Goal: Task Accomplishment & Management: Use online tool/utility

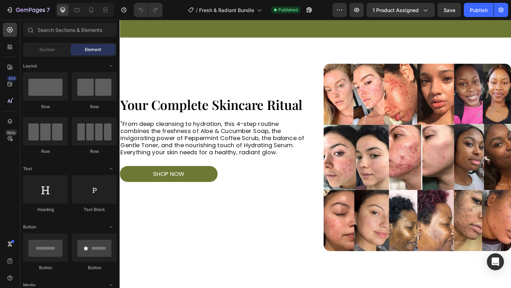
scroll to position [409, 0]
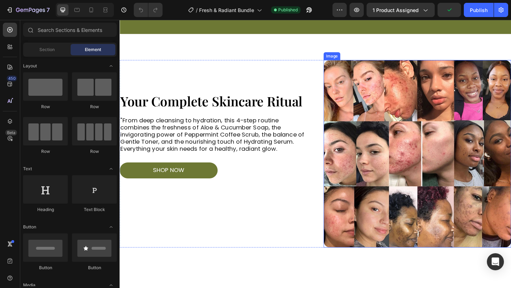
click at [433, 123] on img at bounding box center [443, 165] width 204 height 204
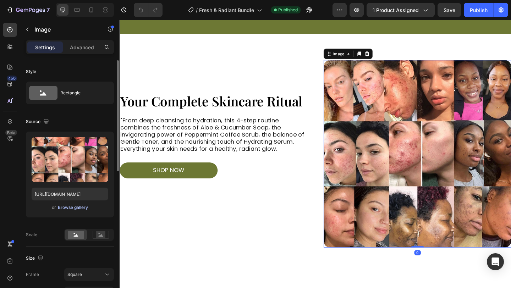
click at [67, 208] on div "Browse gallery" at bounding box center [73, 207] width 30 height 6
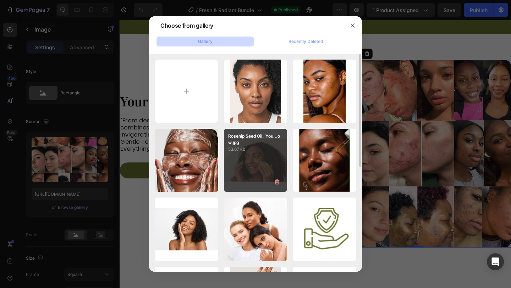
click at [261, 168] on div "Rosehip Seed Oil_ You...ow.jpg 53.67 kb" at bounding box center [255, 160] width 63 height 63
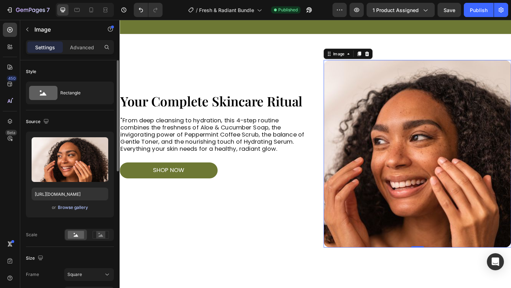
click at [64, 205] on div "Browse gallery" at bounding box center [73, 207] width 30 height 6
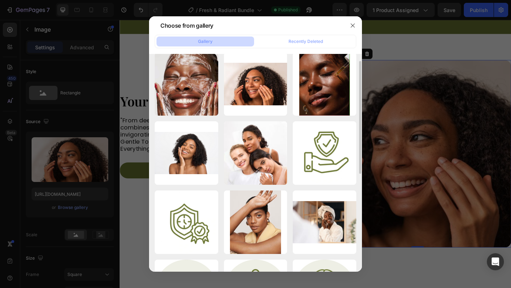
scroll to position [79, 0]
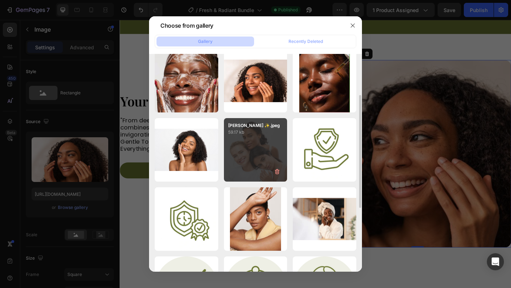
click at [272, 156] on div "Camila Cabello ✨.jpeg 59.17 kb" at bounding box center [255, 149] width 63 height 63
type input "https://cdn.shopify.com/s/files/1/0711/9477/1611/files/gempages_580674849962197…"
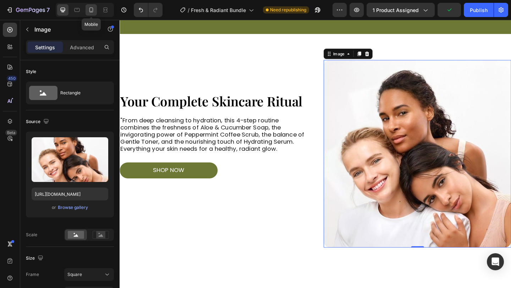
click at [90, 10] on icon at bounding box center [91, 9] width 7 height 7
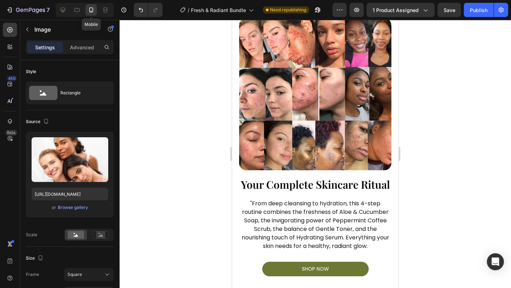
scroll to position [391, 0]
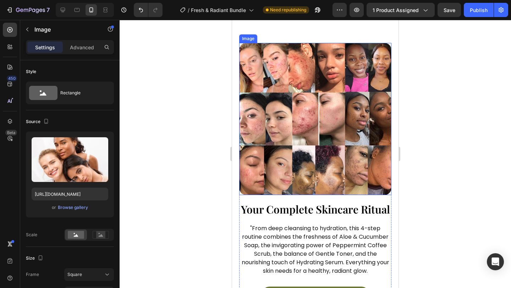
click at [363, 155] on img at bounding box center [315, 119] width 152 height 152
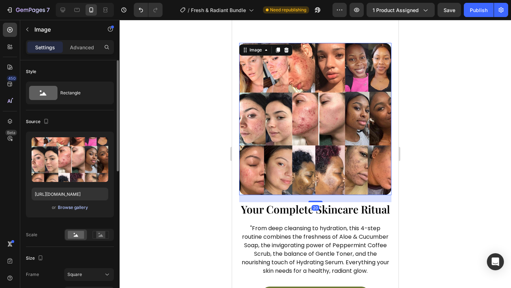
click at [74, 208] on div "Browse gallery" at bounding box center [73, 207] width 30 height 6
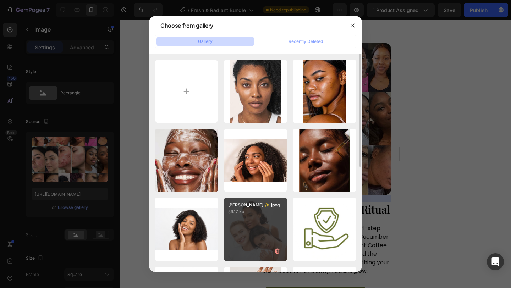
click at [253, 214] on p "59.17 kb" at bounding box center [255, 211] width 55 height 7
type input "https://cdn.shopify.com/s/files/1/0711/9477/1611/files/gempages_580674849962197…"
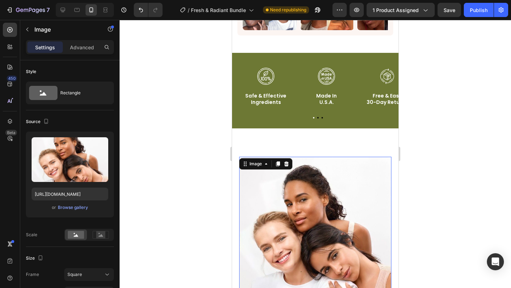
scroll to position [321, 0]
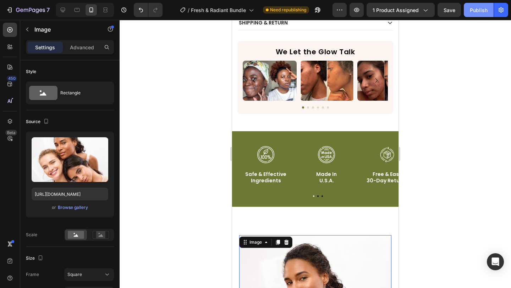
click at [483, 11] on div "Publish" at bounding box center [479, 9] width 18 height 7
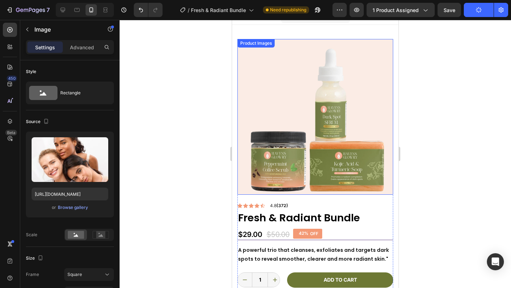
scroll to position [0, 0]
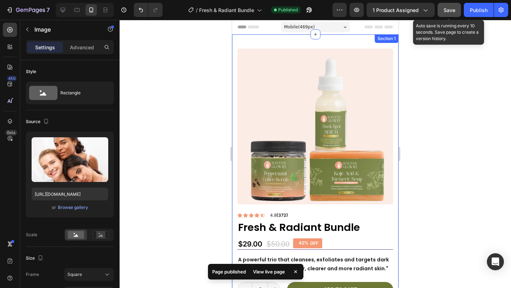
click at [453, 12] on span "Save" at bounding box center [449, 10] width 12 height 6
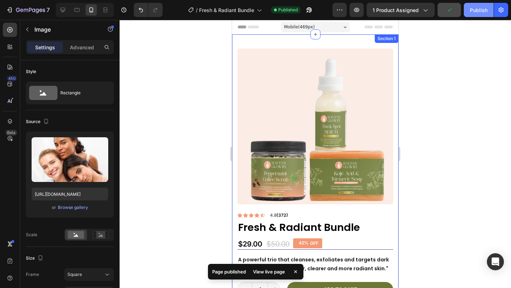
click at [482, 12] on div "Publish" at bounding box center [479, 9] width 18 height 7
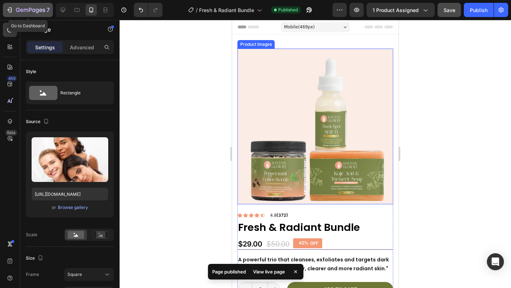
click at [24, 7] on icon "button" at bounding box center [30, 10] width 29 height 6
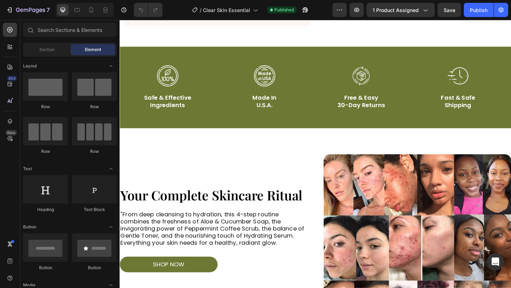
scroll to position [364, 0]
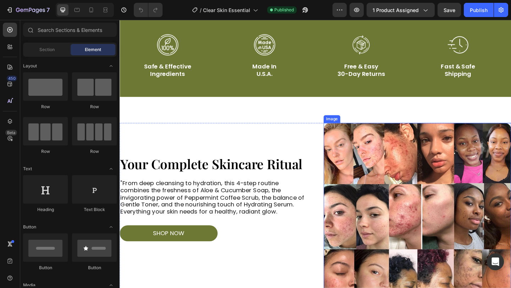
click at [385, 185] on img at bounding box center [443, 234] width 204 height 204
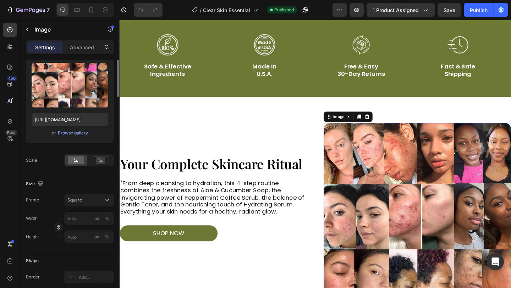
scroll to position [0, 0]
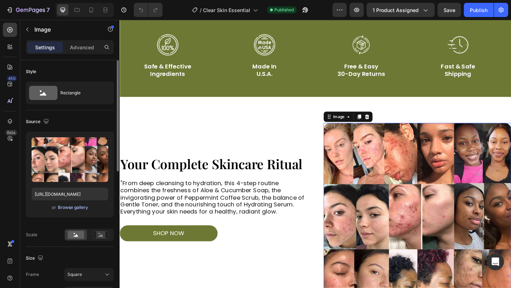
click at [74, 206] on div "Browse gallery" at bounding box center [73, 207] width 30 height 6
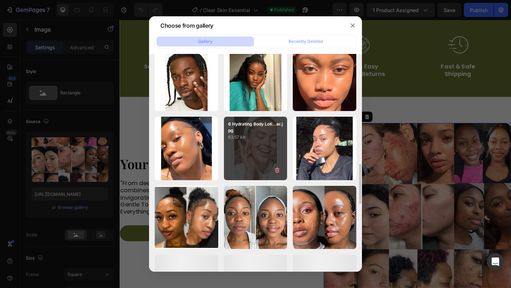
scroll to position [570, 0]
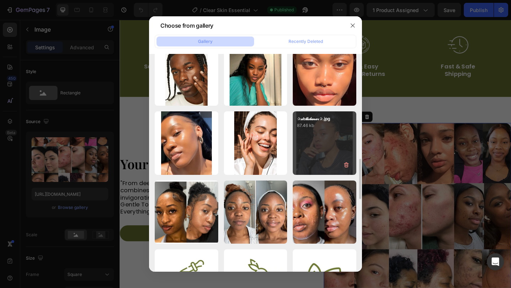
click at [327, 144] on div "✰𝓈𝓉𝑒𝓁𝓁𝒶𝓁𝓊𝓃𝒶𝓇✰.jpg 87.46 kb" at bounding box center [324, 142] width 63 height 63
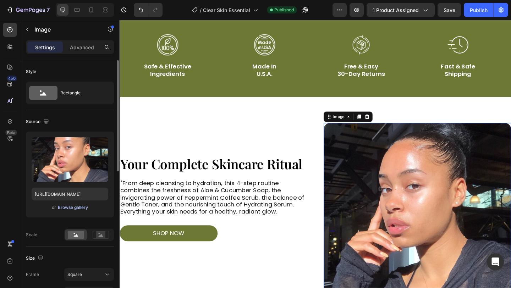
click at [80, 209] on div "Browse gallery" at bounding box center [73, 207] width 30 height 6
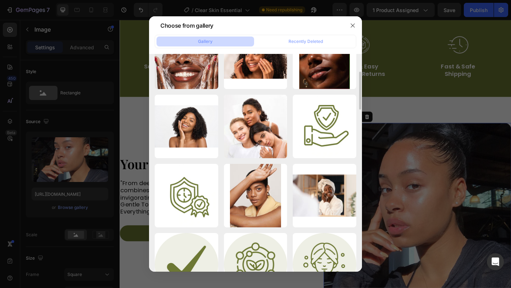
scroll to position [100, 0]
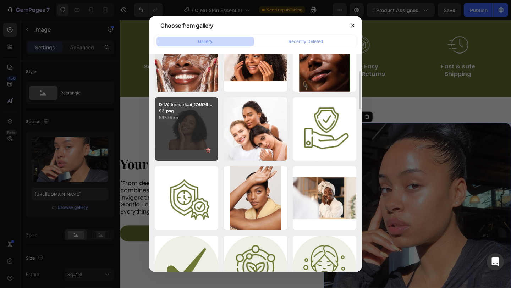
click at [182, 137] on div "DeWatermark.ai_174576...93.png 597.75 kb" at bounding box center [186, 128] width 63 height 63
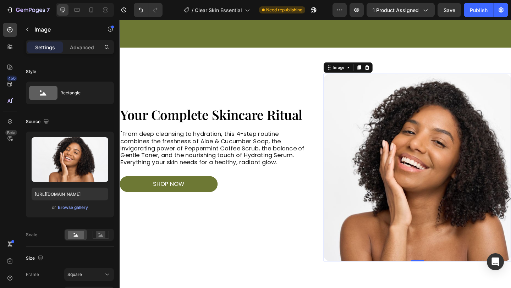
scroll to position [456, 0]
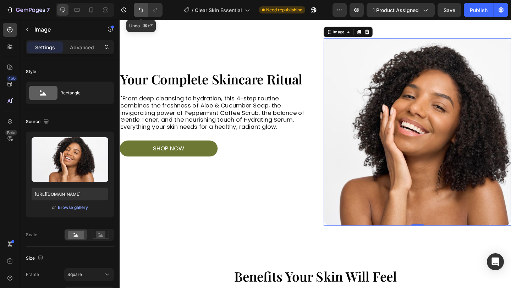
click at [137, 11] on icon "Undo/Redo" at bounding box center [140, 9] width 7 height 7
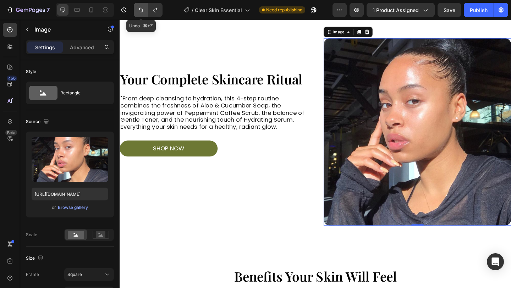
click at [137, 11] on icon "Undo/Redo" at bounding box center [140, 9] width 7 height 7
type input "https://cdn.shopify.com/s/files/1/0711/9477/1611/files/gempages_580674849962197…"
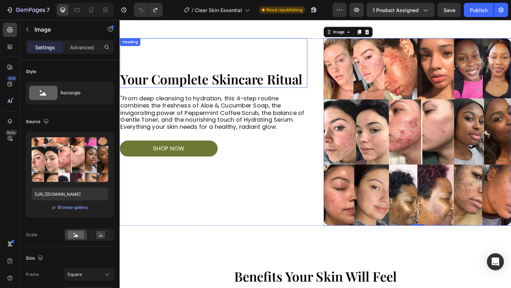
click at [173, 84] on h2 "Your Complete Skincare Ritual" at bounding box center [222, 84] width 204 height 18
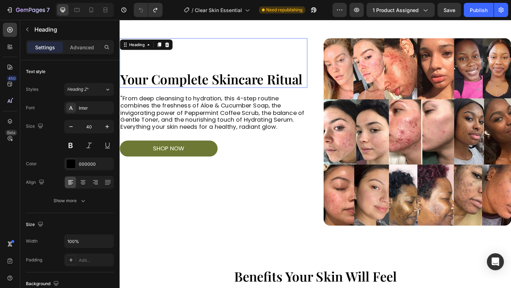
click at [173, 84] on p "Your Complete Skincare Ritual" at bounding box center [221, 84] width 203 height 17
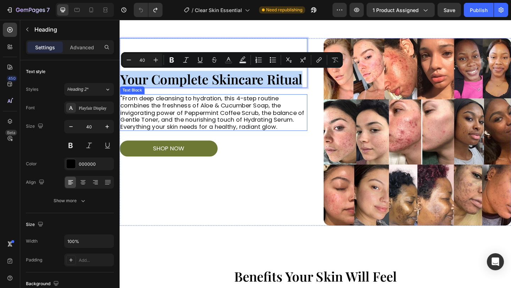
click at [185, 121] on p ""From deep cleansing to hydration, this 4-step routine combines the freshness o…" at bounding box center [221, 120] width 203 height 38
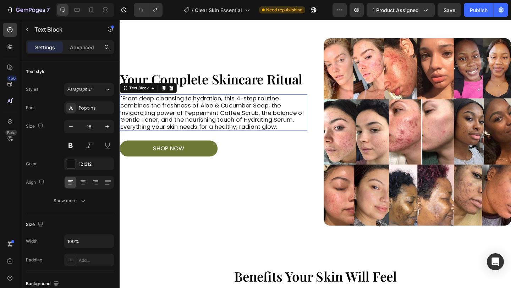
click at [185, 121] on p ""From deep cleansing to hydration, this 4-step routine combines the freshness o…" at bounding box center [221, 120] width 203 height 38
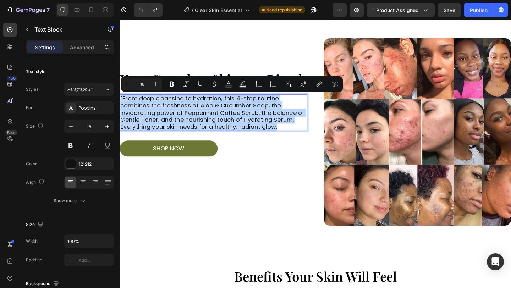
copy p ""From deep cleansing to hydration, this 4-step routine combines the freshness o…"
click at [180, 128] on p ""From deep cleansing to hydration, this 4-step routine combines the freshness o…" at bounding box center [221, 120] width 203 height 38
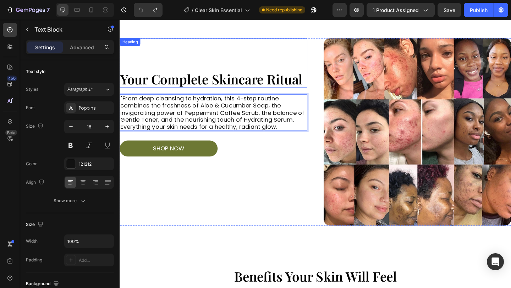
click at [179, 90] on p "Your Complete Skincare Ritual" at bounding box center [221, 84] width 203 height 17
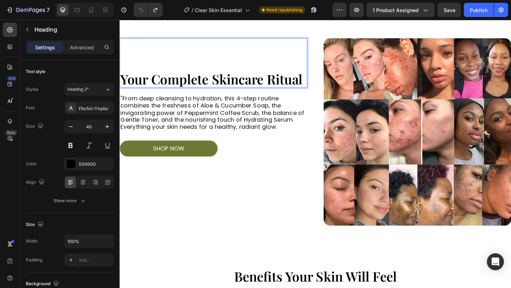
click at [179, 90] on p "Your Complete Skincare Ritual" at bounding box center [221, 84] width 203 height 17
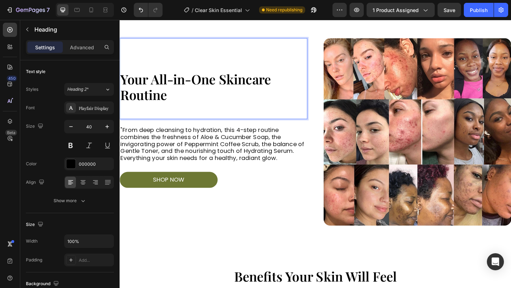
scroll to position [0, 0]
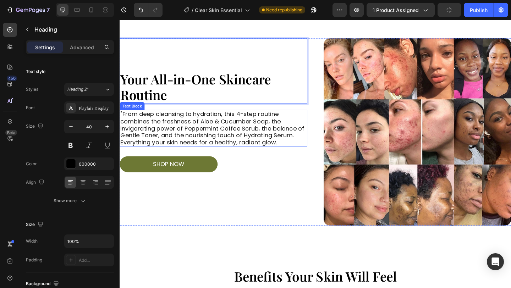
click at [189, 137] on p ""From deep cleansing to hydration, this 4-step routine combines the freshness o…" at bounding box center [221, 137] width 203 height 38
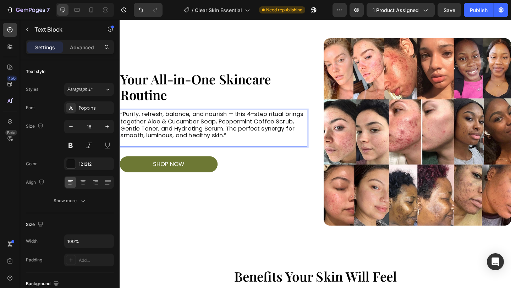
click at [243, 148] on p "“Purify, refresh, balance, and nourish — this 4-step ritual brings together Alo…" at bounding box center [221, 133] width 203 height 31
click at [123, 122] on p "“Purify, refresh, balance, and nourish — this 4-step ritual brings together Alo…" at bounding box center [221, 133] width 203 height 31
click at [475, 9] on div "Publish" at bounding box center [479, 9] width 18 height 7
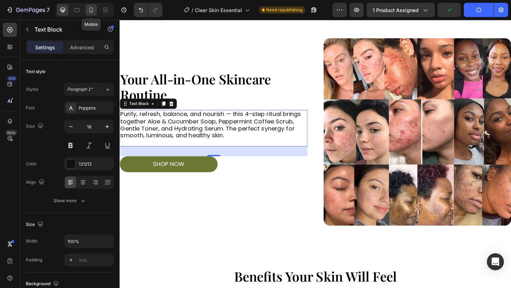
click at [94, 12] on icon at bounding box center [91, 9] width 7 height 7
type input "16"
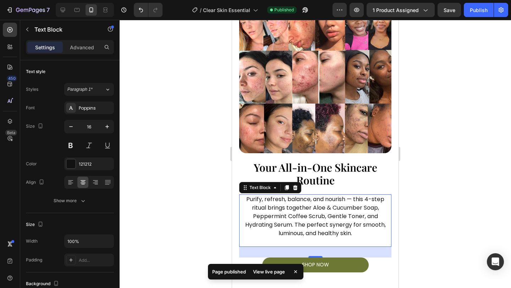
scroll to position [450, 0]
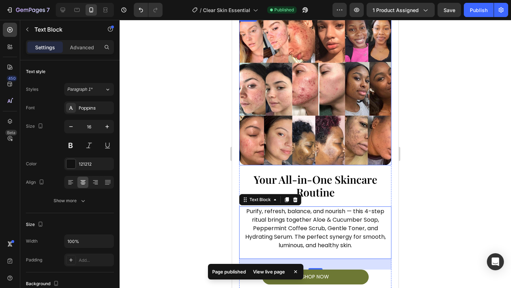
click at [326, 109] on img at bounding box center [315, 89] width 152 height 152
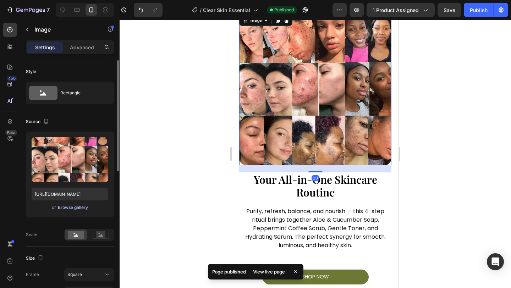
click at [66, 208] on div "Browse gallery" at bounding box center [73, 207] width 30 height 6
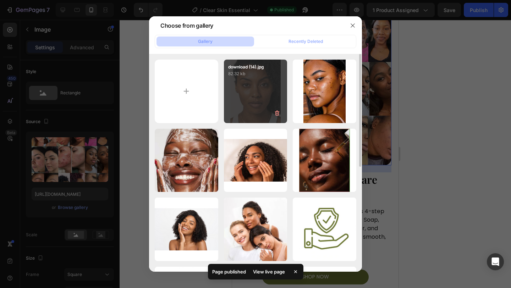
click at [265, 92] on div "download (14).jpg 82.32 kb" at bounding box center [255, 91] width 63 height 63
type input "https://cdn.shopify.com/s/files/1/0711/9477/1611/files/gempages_580674849962197…"
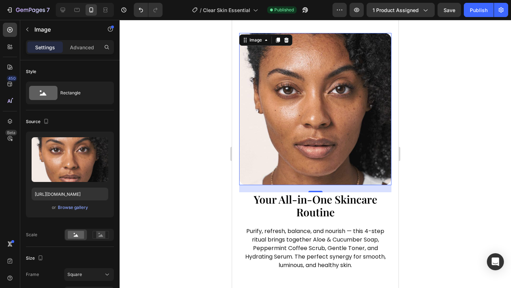
scroll to position [405, 0]
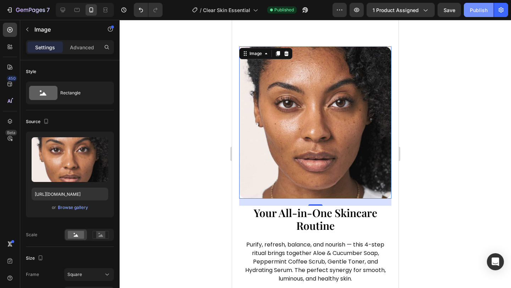
click at [477, 10] on div "Publish" at bounding box center [479, 9] width 18 height 7
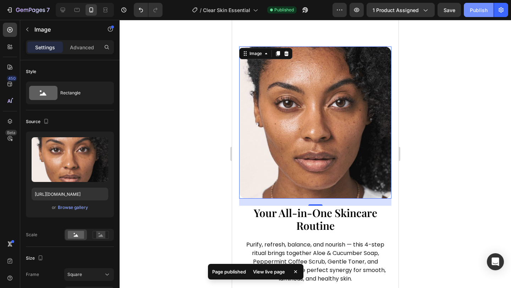
click at [477, 10] on div "Publish" at bounding box center [479, 9] width 18 height 7
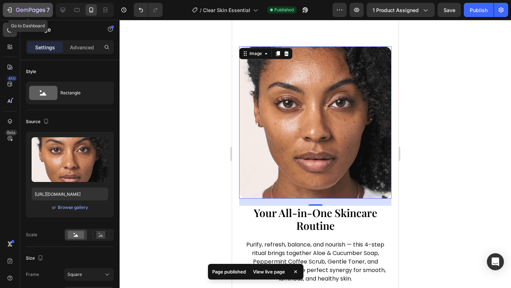
click at [20, 12] on icon "button" at bounding box center [30, 10] width 29 height 6
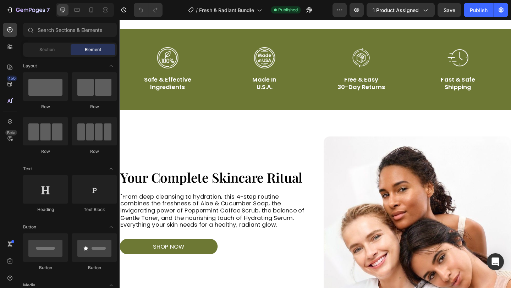
scroll to position [399, 0]
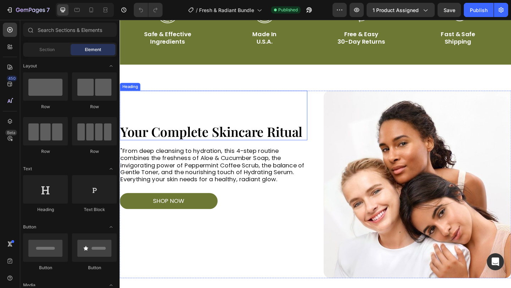
click at [227, 145] on h2 "Your Complete Skincare Ritual" at bounding box center [222, 141] width 204 height 18
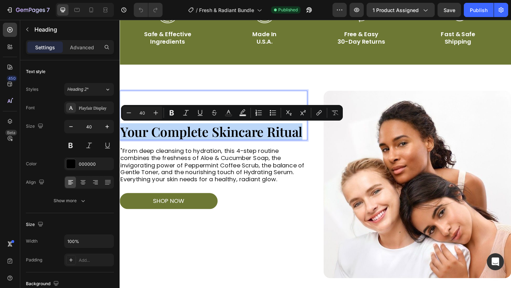
click at [168, 145] on p "Your Complete Skincare Ritual" at bounding box center [221, 141] width 203 height 17
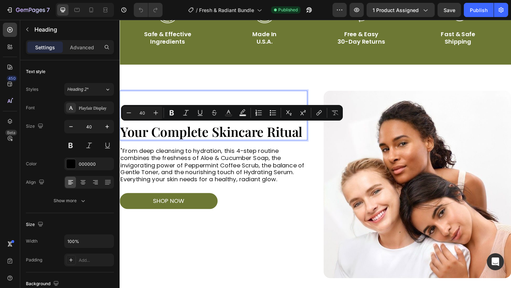
click at [168, 145] on p "Your Complete Skincare Ritual" at bounding box center [221, 141] width 203 height 17
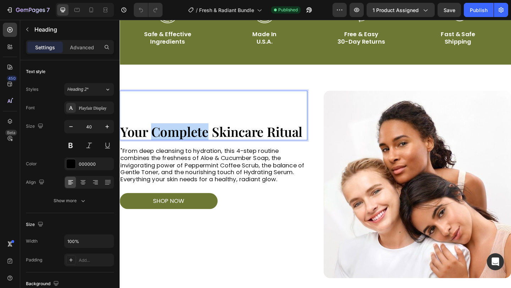
click at [168, 145] on p "Your Complete Skincare Ritual" at bounding box center [221, 141] width 203 height 17
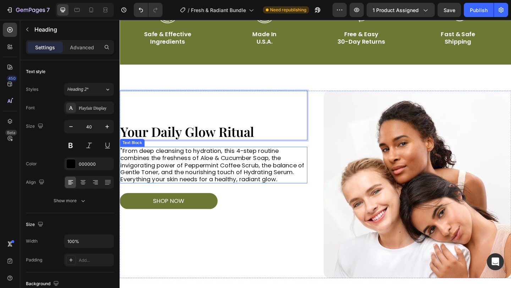
click at [233, 174] on p ""From deep cleansing to hydration, this 4-step routine combines the freshness o…" at bounding box center [221, 178] width 203 height 38
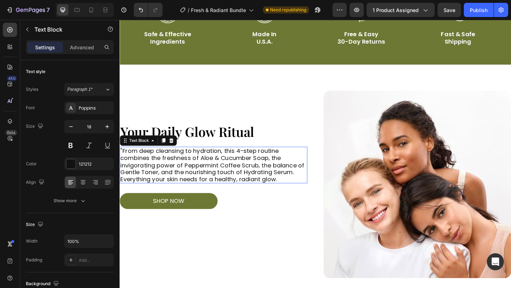
click at [233, 174] on p ""From deep cleansing to hydration, this 4-step routine combines the freshness o…" at bounding box center [221, 178] width 203 height 38
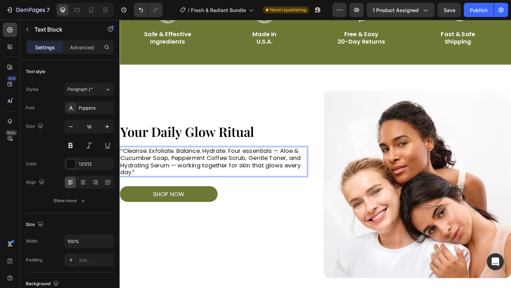
click at [123, 164] on p "“Cleanse. Exfoliate. Balance. Hydrate. Four essentials — Aloe & Cucumber Soap, …" at bounding box center [221, 174] width 203 height 31
click at [479, 11] on div "Publish" at bounding box center [479, 9] width 18 height 7
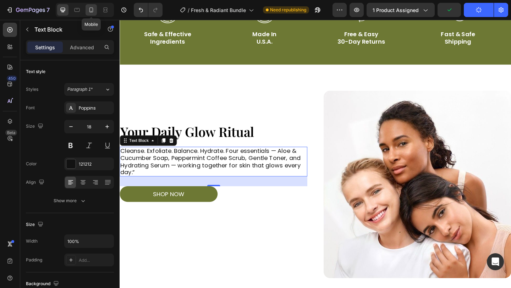
click at [90, 12] on icon at bounding box center [91, 9] width 4 height 5
type input "16"
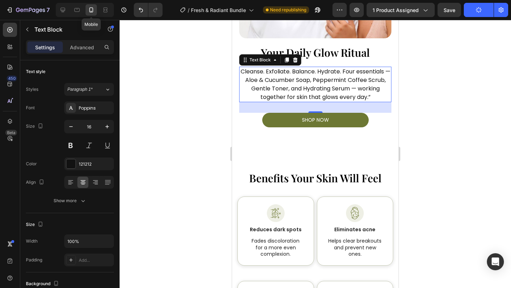
scroll to position [589, 0]
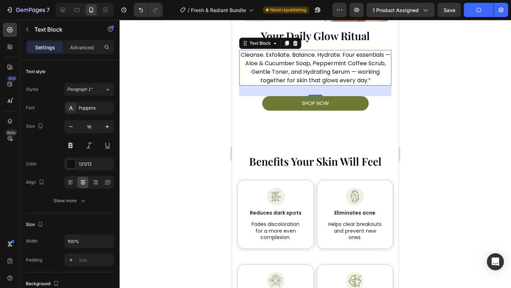
click at [479, 9] on icon "button" at bounding box center [479, 7] width 1 height 1
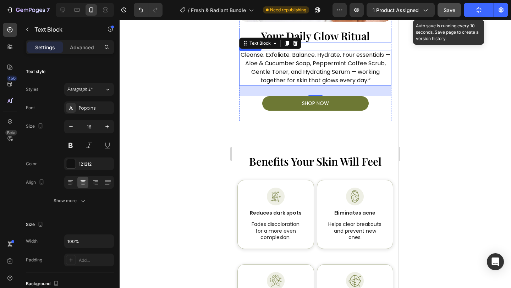
click at [456, 12] on button "Save" at bounding box center [448, 10] width 23 height 14
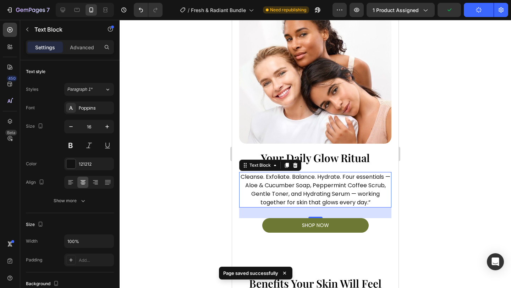
scroll to position [431, 0]
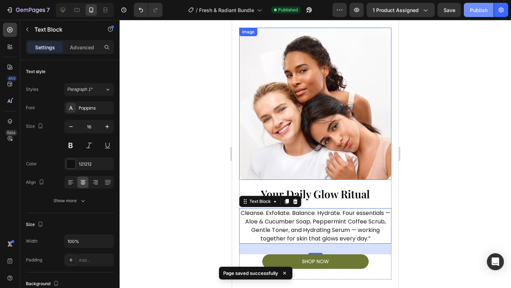
click at [483, 10] on div "Publish" at bounding box center [479, 9] width 18 height 7
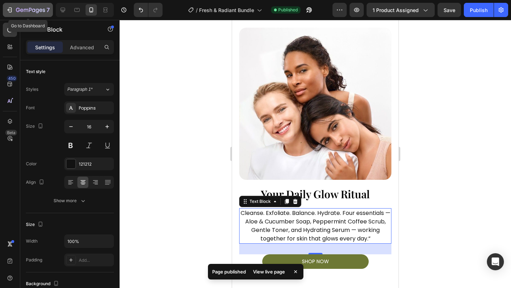
click at [24, 10] on icon "button" at bounding box center [26, 10] width 4 height 3
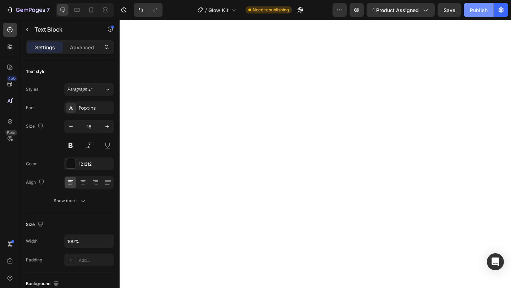
click at [482, 12] on div "Publish" at bounding box center [479, 9] width 18 height 7
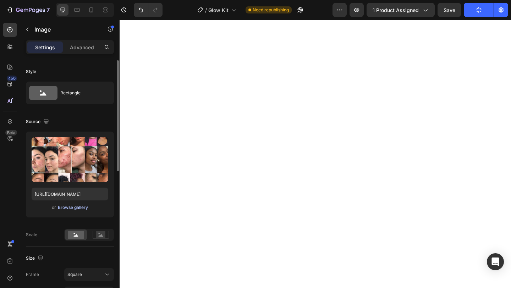
click at [68, 210] on div "Browse gallery" at bounding box center [73, 207] width 30 height 6
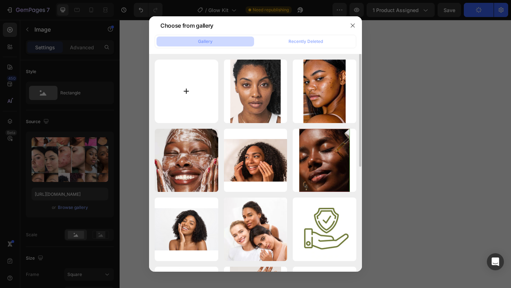
click at [183, 82] on input "file" at bounding box center [186, 91] width 63 height 63
type input "C:\fakepath\-0987ytgh.png"
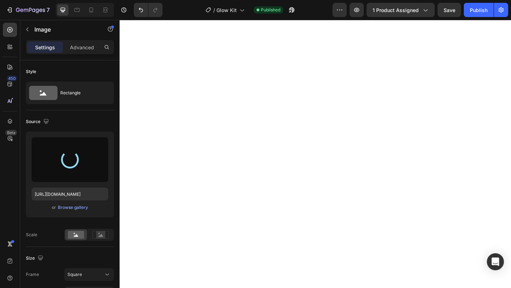
type input "https://cdn.shopify.com/s/files/1/0711/9477/1611/files/gempages_580674849962197…"
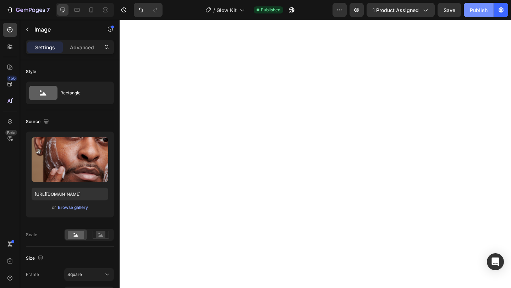
click at [481, 5] on button "Publish" at bounding box center [479, 10] width 30 height 14
click at [106, 10] on icon at bounding box center [106, 10] width 2 height 2
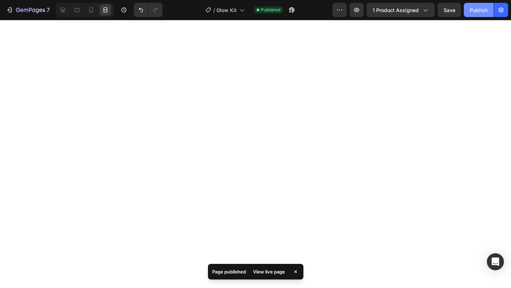
click at [491, 10] on button "Publish" at bounding box center [479, 10] width 30 height 14
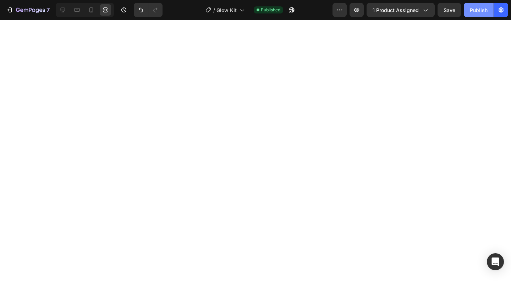
click at [479, 14] on button "Publish" at bounding box center [479, 10] width 30 height 14
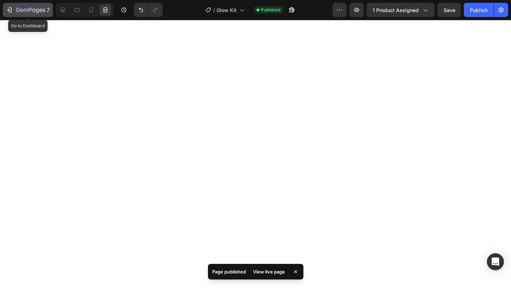
click at [11, 7] on icon "button" at bounding box center [9, 9] width 7 height 7
